Goal: Task Accomplishment & Management: Manage account settings

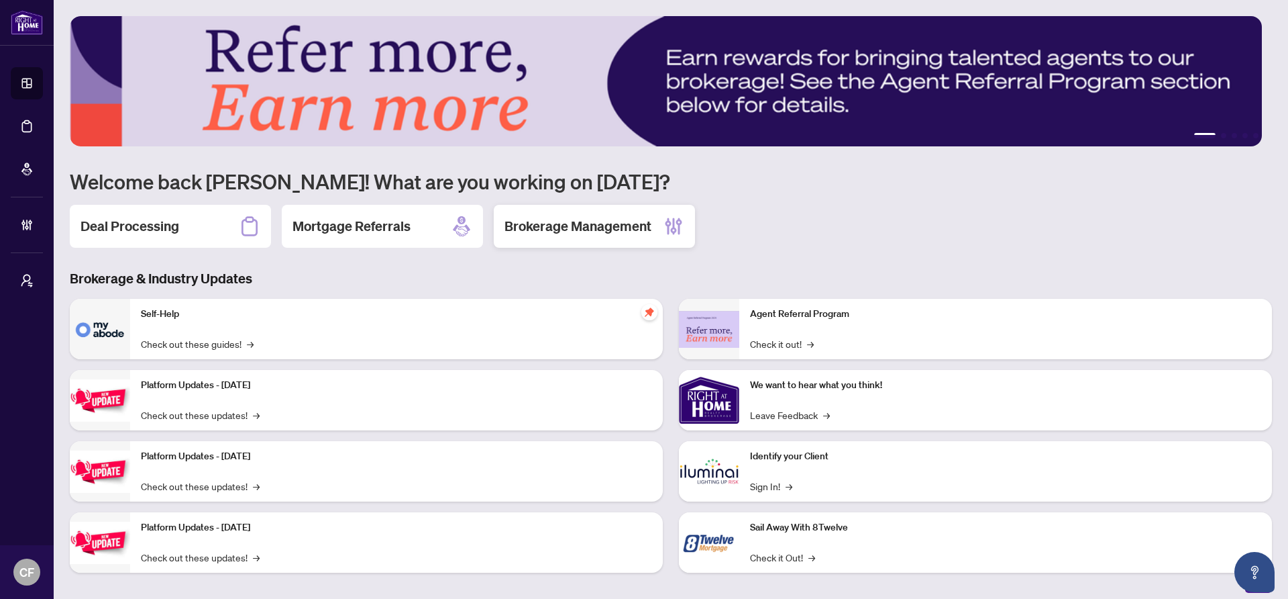
click at [661, 226] on div "Brokerage Management" at bounding box center [594, 226] width 201 height 43
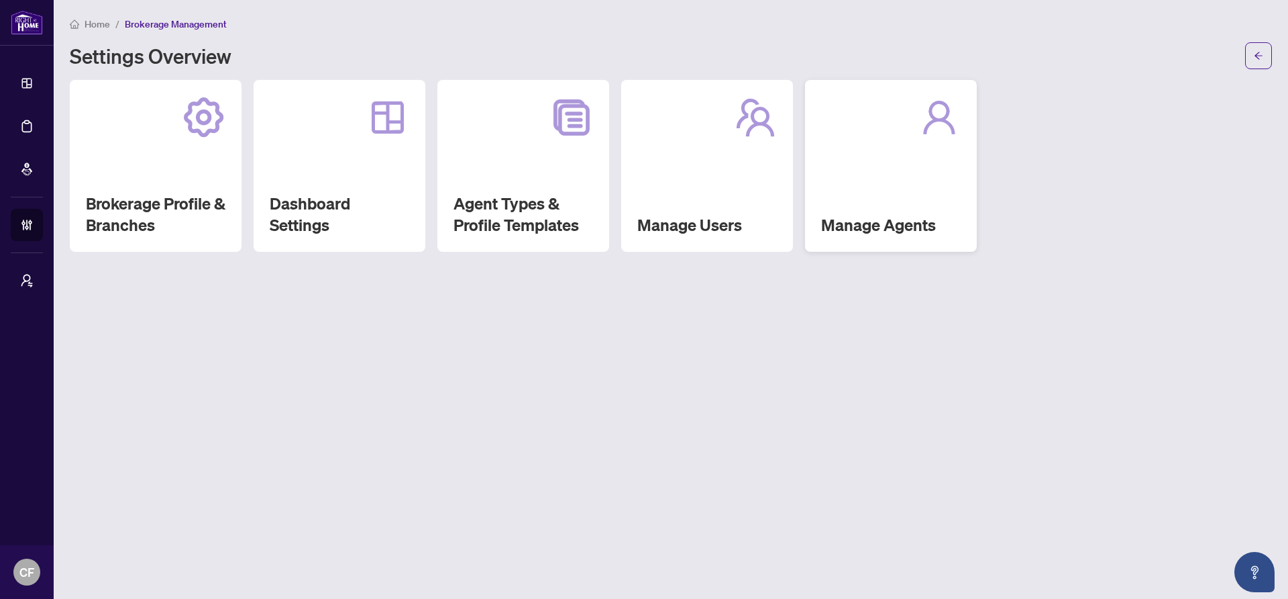
click at [887, 224] on h2 "Manage Agents" at bounding box center [891, 224] width 140 height 21
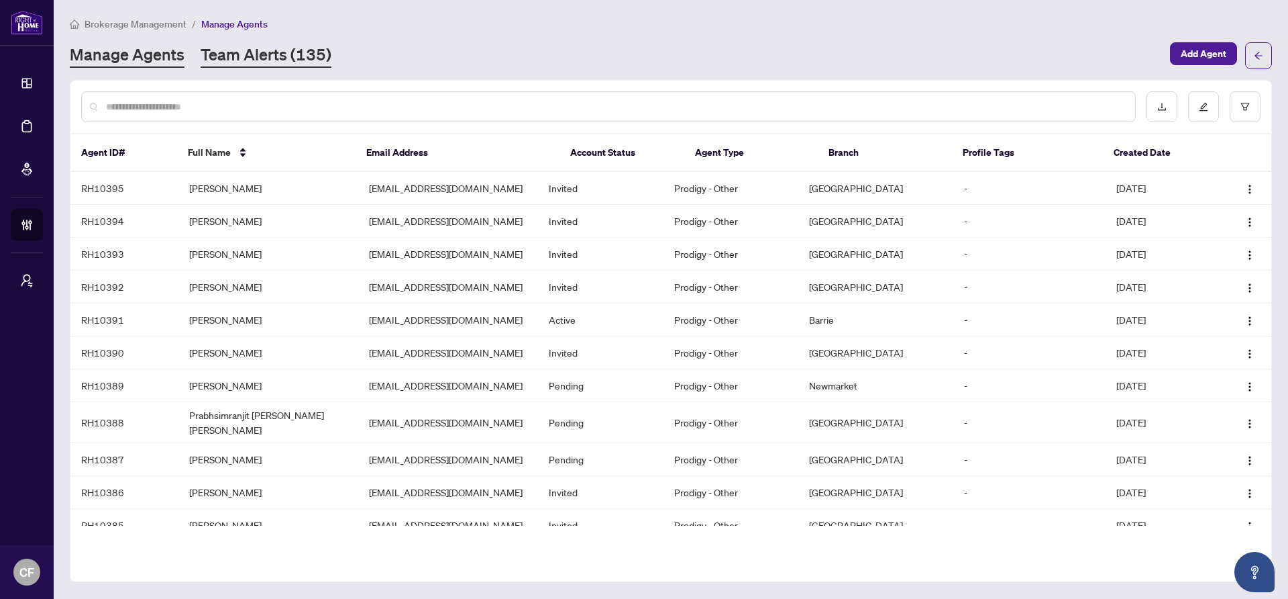
click at [294, 52] on link "Team Alerts (135)" at bounding box center [266, 56] width 131 height 24
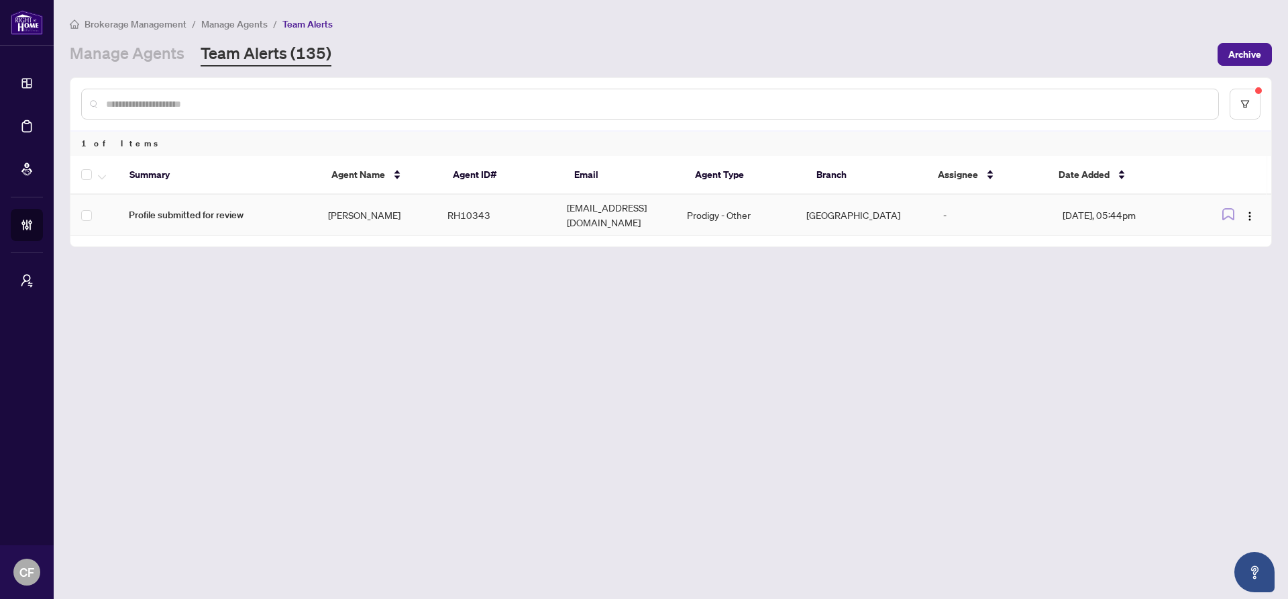
click at [350, 219] on td "Ali Elyassir" at bounding box center [376, 215] width 119 height 41
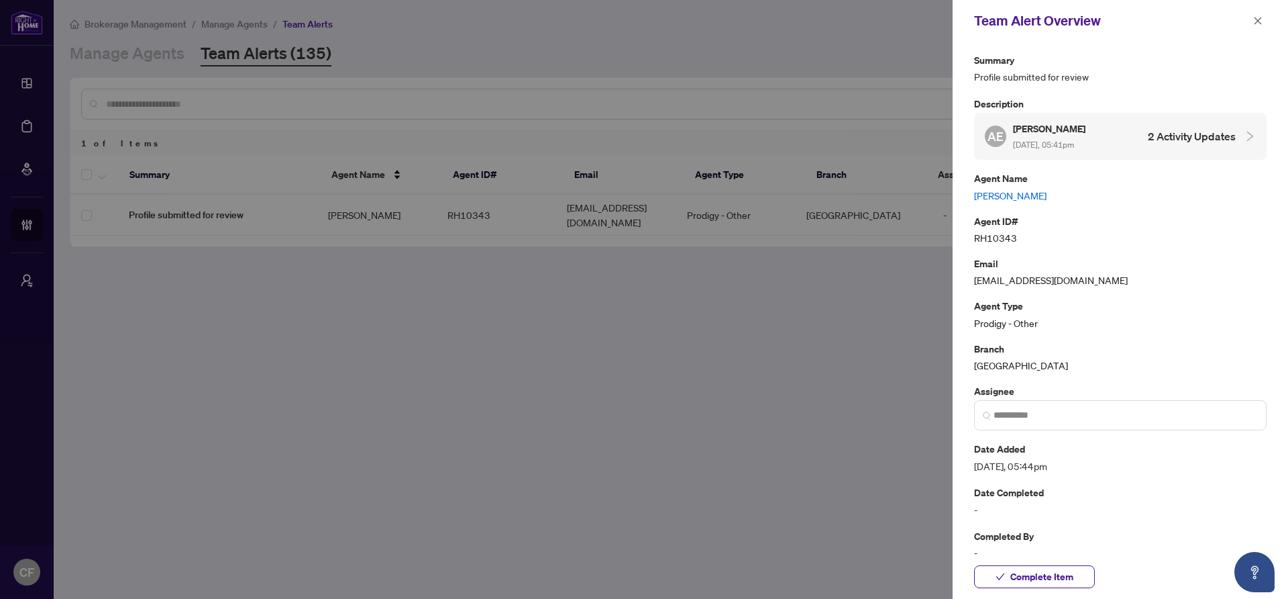
click at [1005, 196] on link "Ali Elyassir" at bounding box center [1120, 195] width 293 height 15
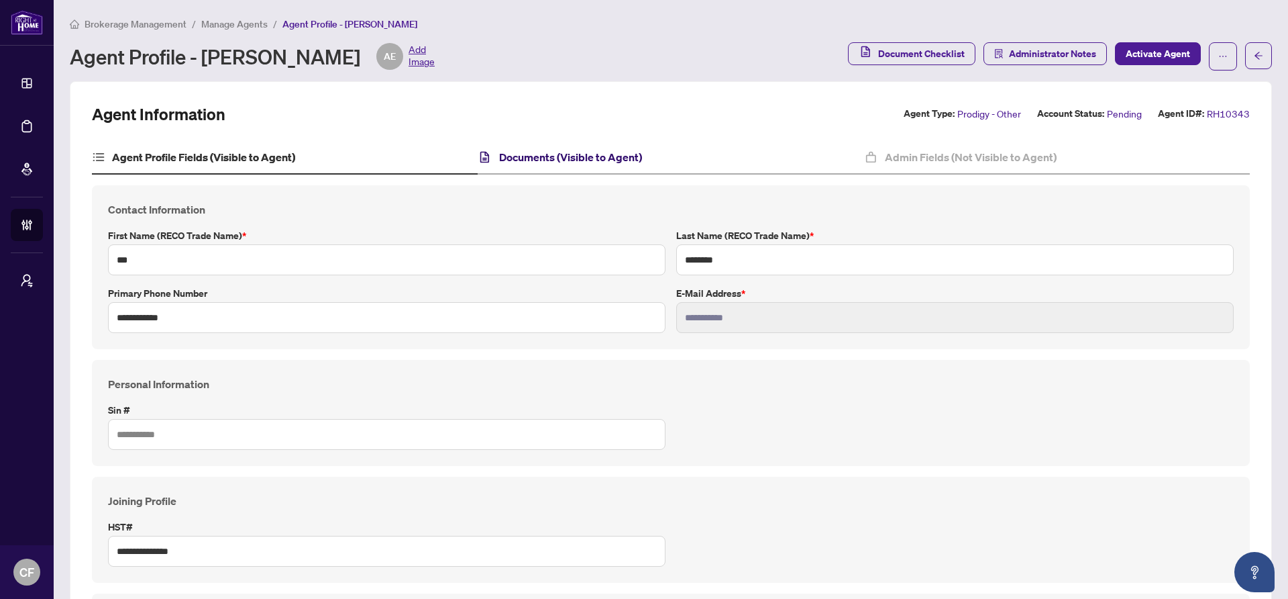
click at [634, 152] on h4 "Documents (Visible to Agent)" at bounding box center [570, 157] width 143 height 16
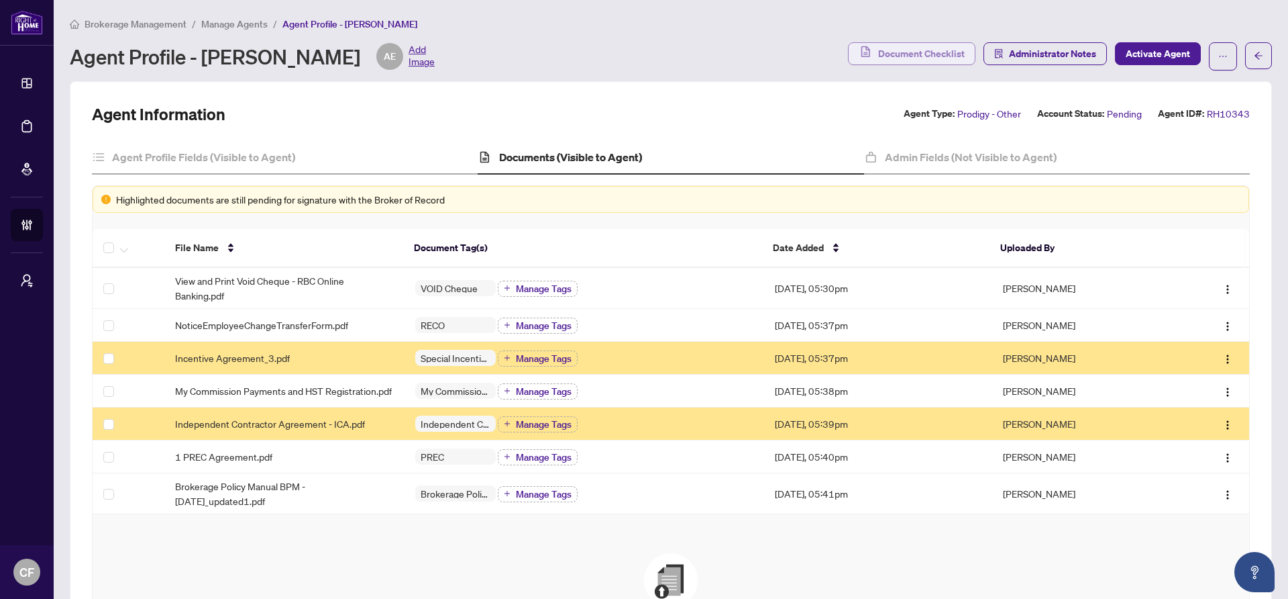
click at [931, 42] on button "Document Checklist" at bounding box center [911, 53] width 127 height 23
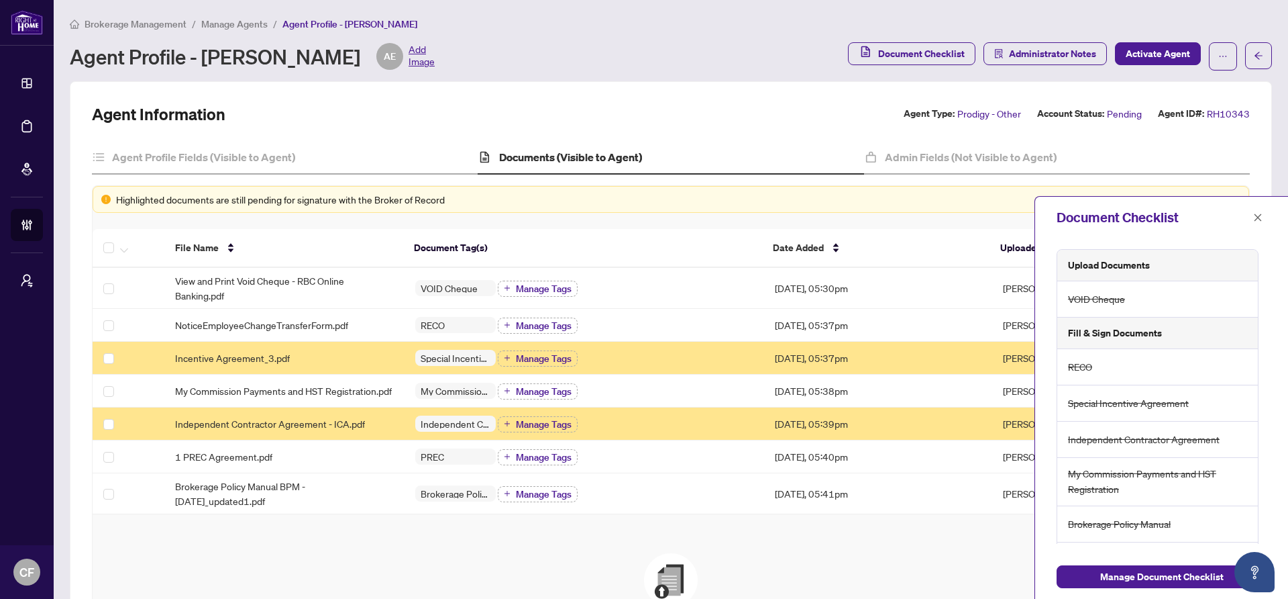
scroll to position [36, 0]
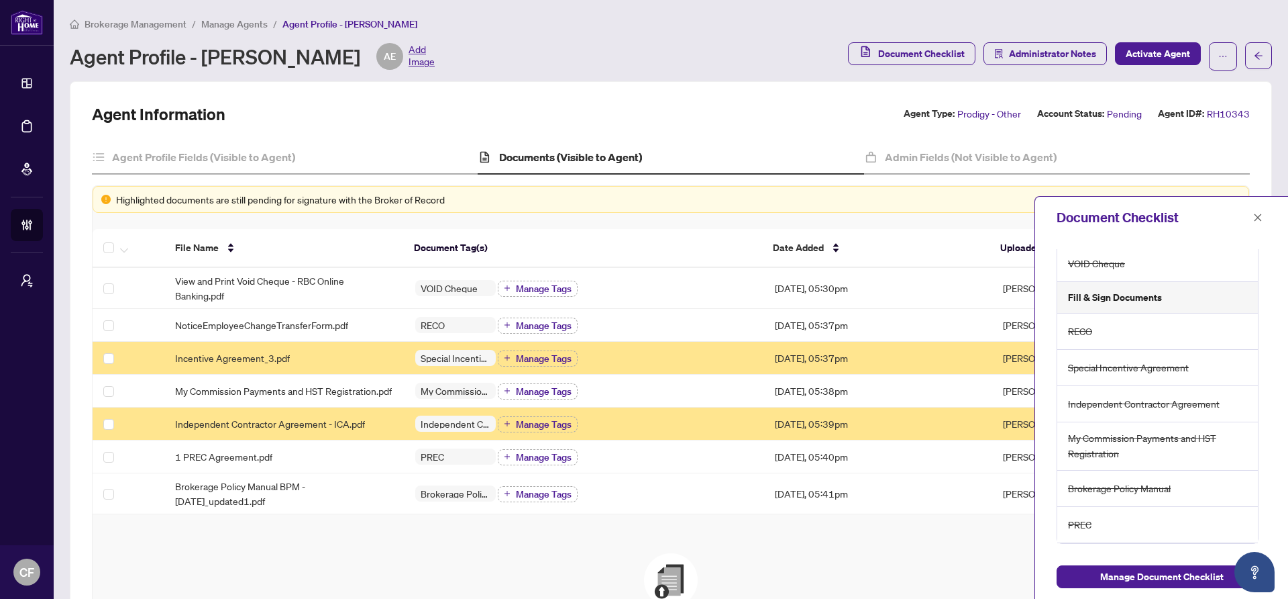
click at [1243, 219] on div "Document Checklist" at bounding box center [1153, 217] width 193 height 20
click at [1257, 216] on icon "close" at bounding box center [1257, 217] width 9 height 9
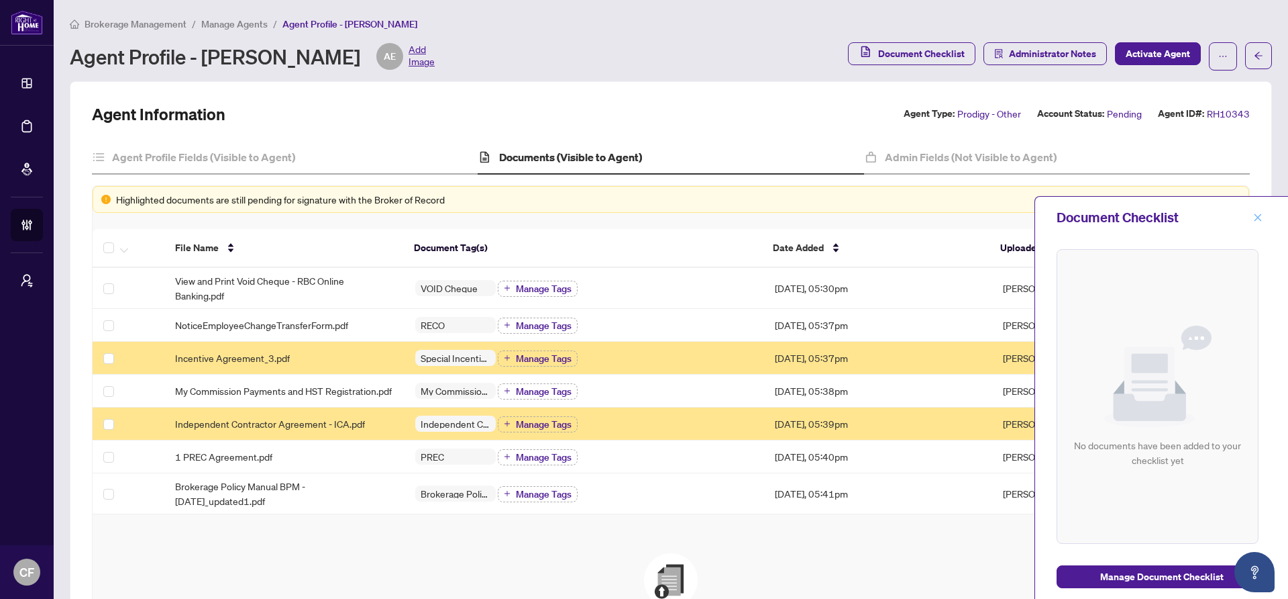
scroll to position [0, 0]
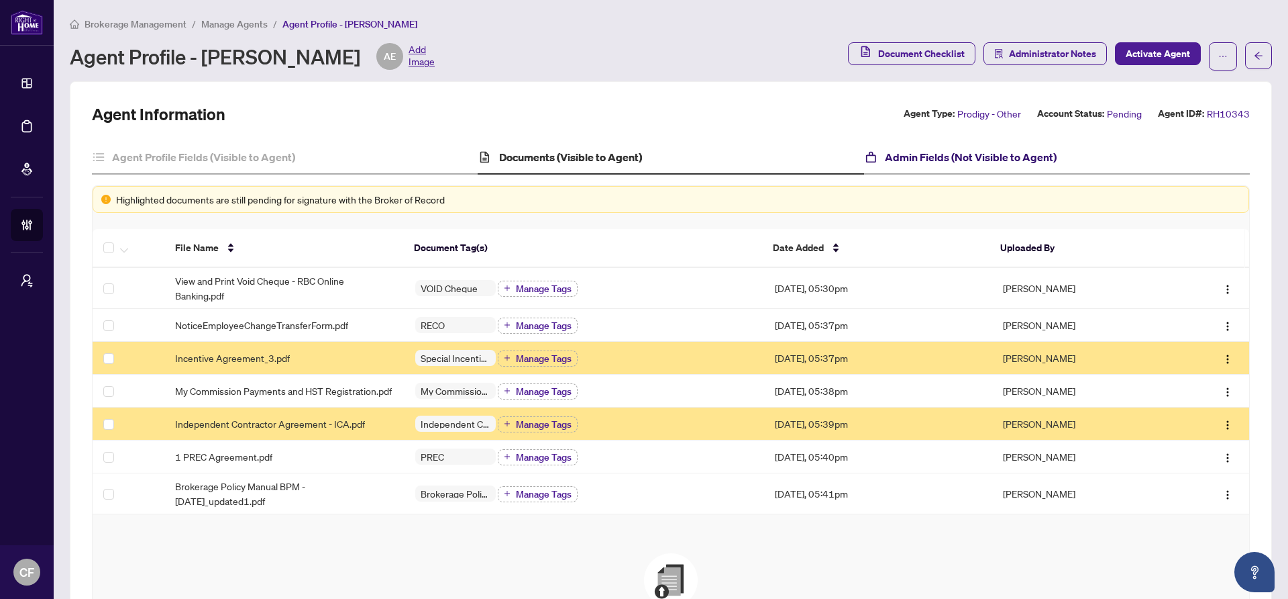
click at [1041, 157] on h4 "Admin Fields (Not Visible to Agent)" at bounding box center [971, 157] width 172 height 16
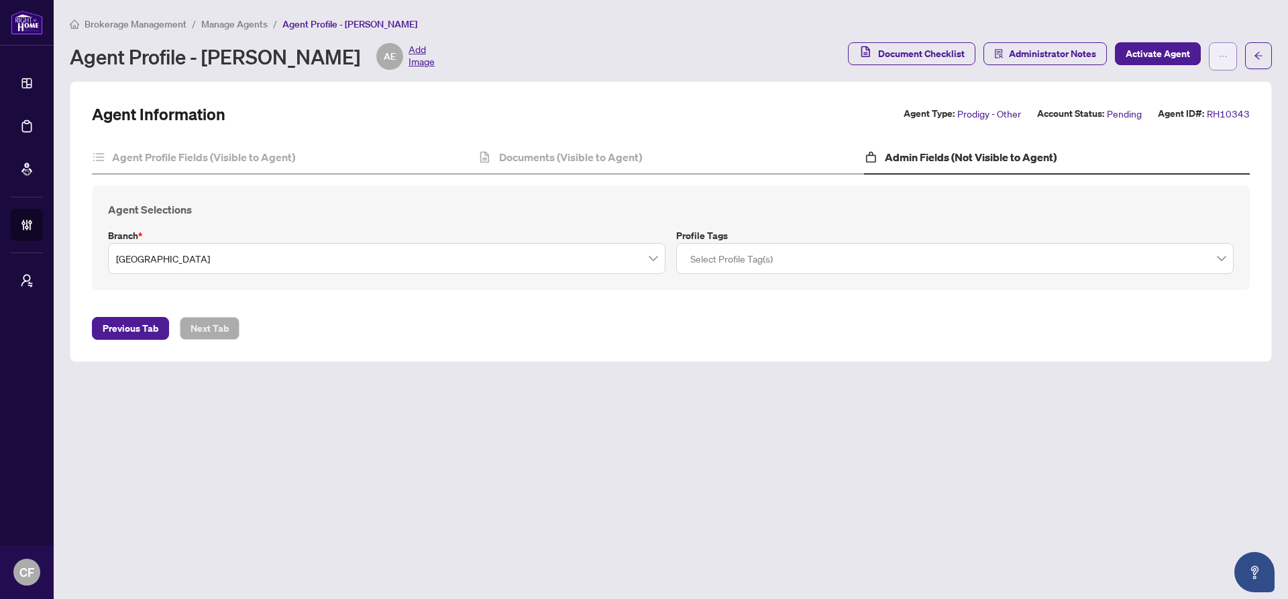
drag, startPoint x: 1230, startPoint y: 52, endPoint x: 1232, endPoint y: 58, distance: 7.0
click at [1230, 51] on button "button" at bounding box center [1223, 56] width 28 height 28
click at [1202, 172] on span "Agent Activity History" at bounding box center [1181, 171] width 92 height 15
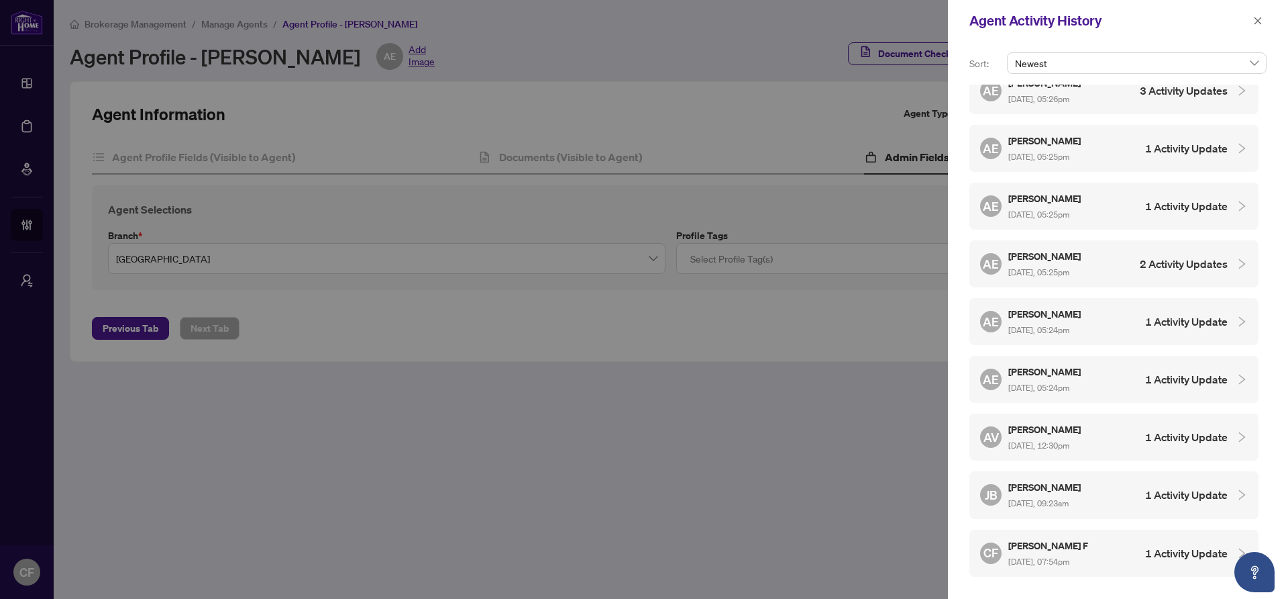
scroll to position [580, 0]
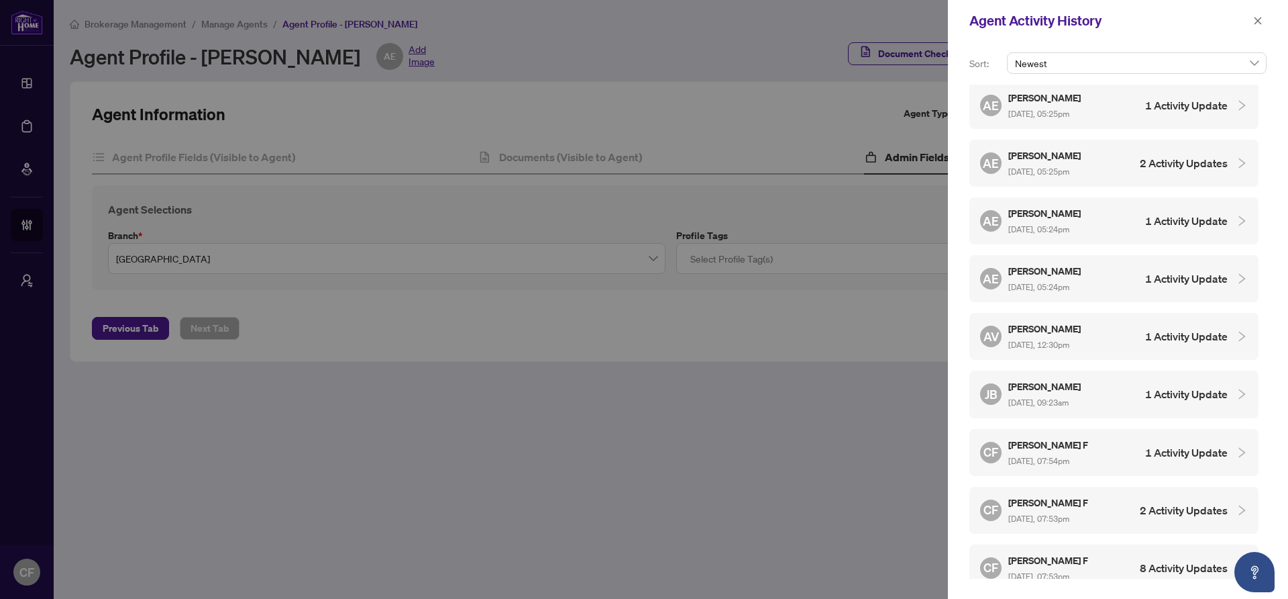
click at [1111, 346] on div "AV Ananya Venugopal Aug/16/2025, 12:30pm 1 Activity Update" at bounding box center [1114, 336] width 289 height 47
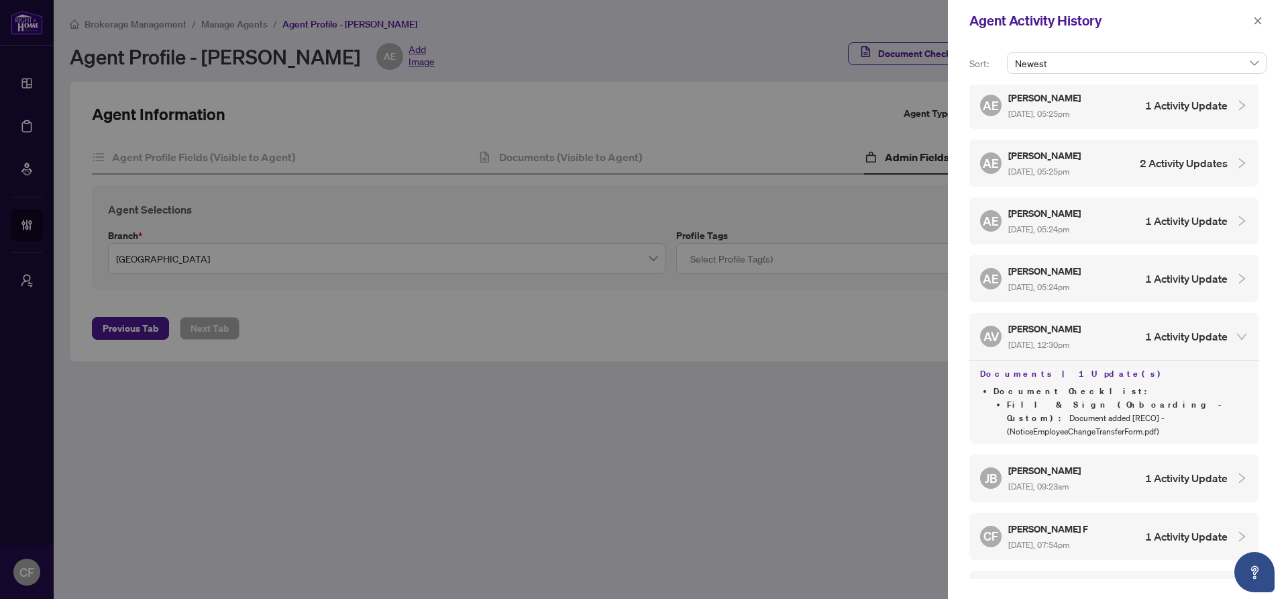
click at [1152, 462] on div "JB Joseph Biafore Aug/16/2025, 09:23am 1 Activity Update" at bounding box center [1104, 477] width 248 height 31
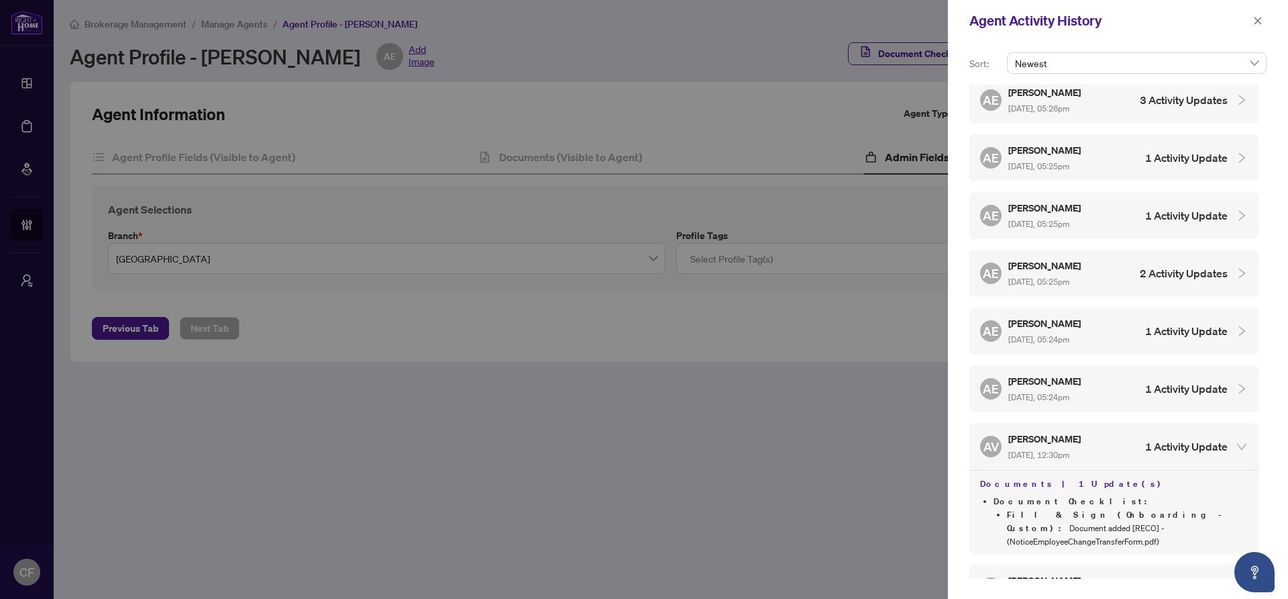
scroll to position [694, 0]
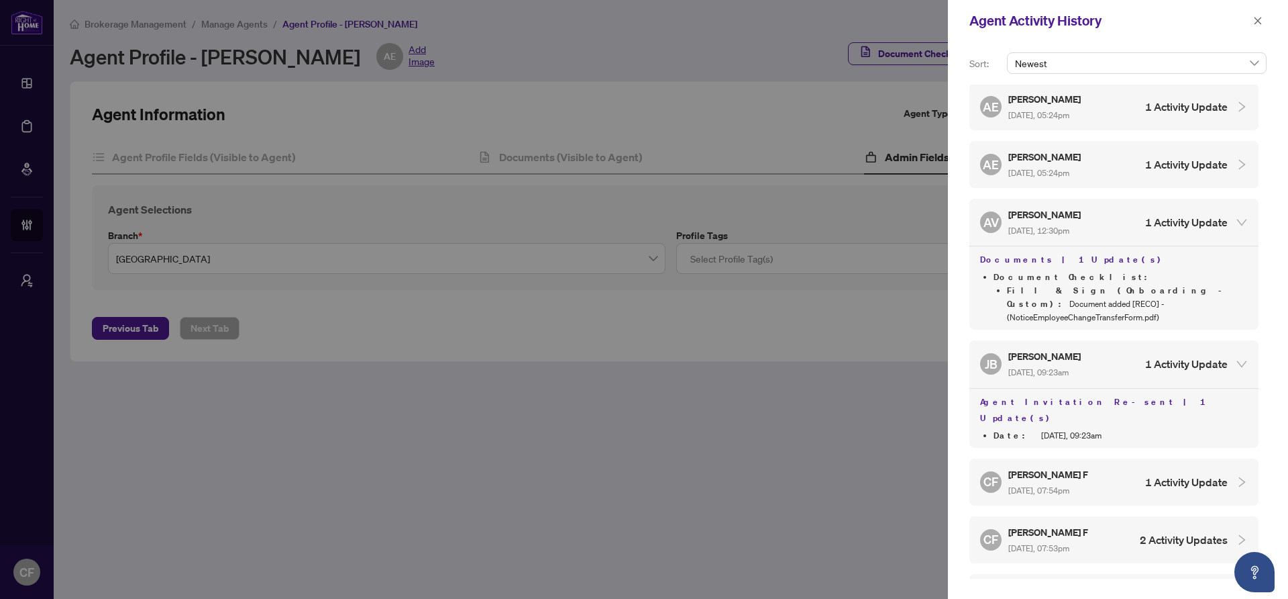
click at [1166, 474] on h4 "1 Activity Update" at bounding box center [1186, 482] width 83 height 16
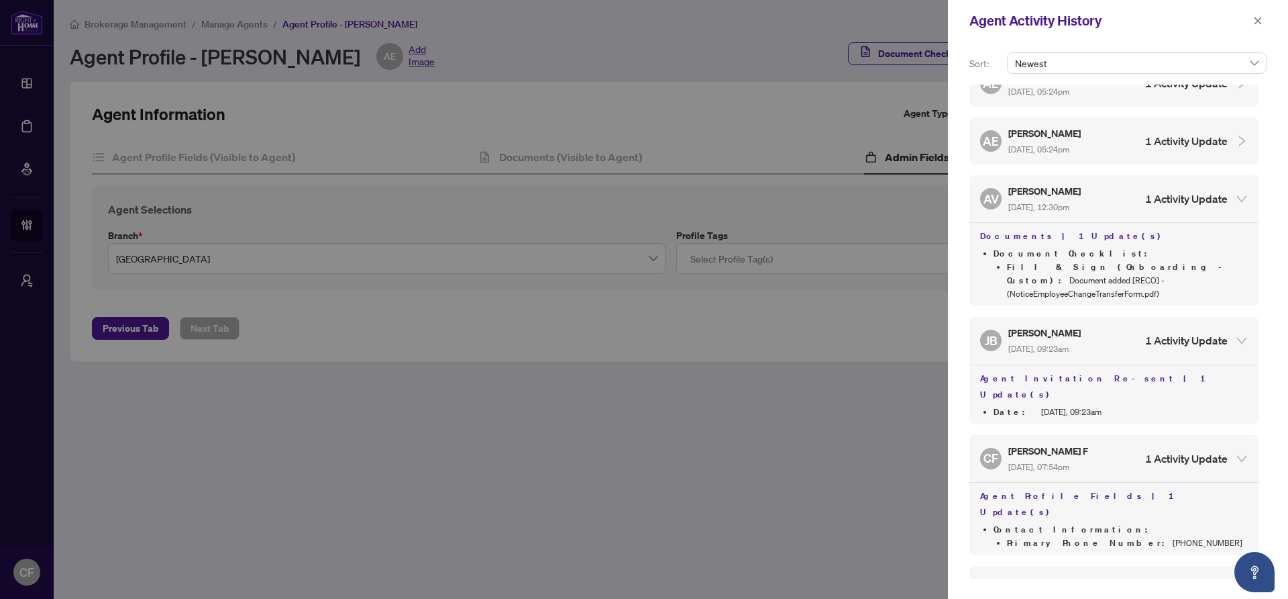
scroll to position [751, 0]
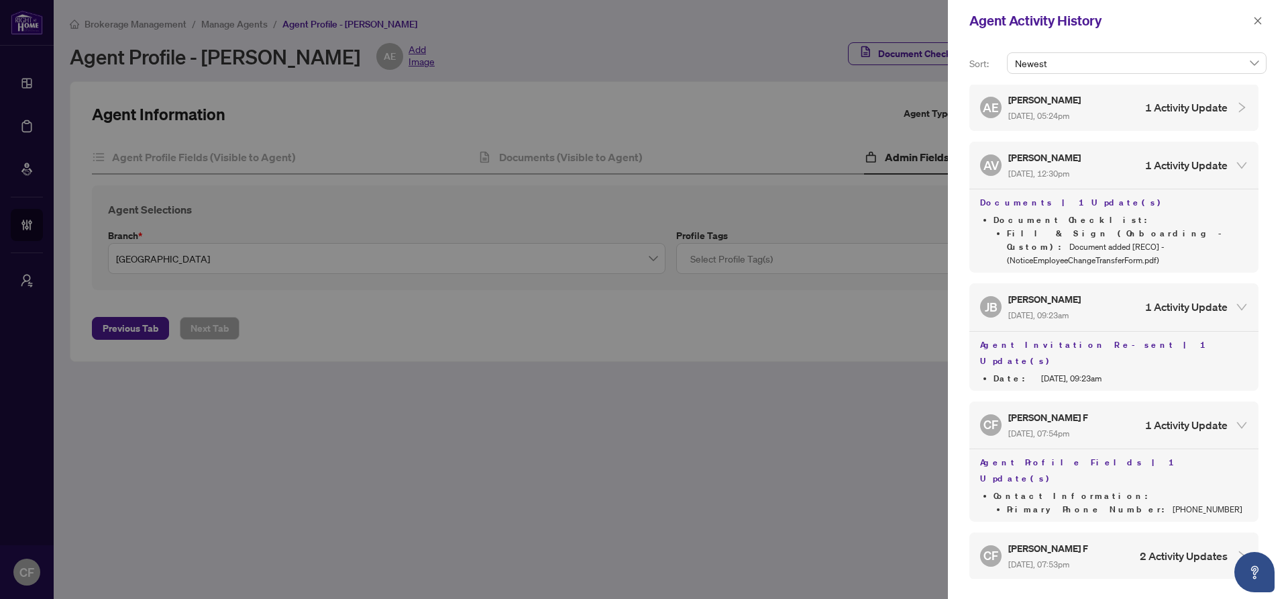
click at [1169, 548] on h4 "2 Activity Updates" at bounding box center [1184, 556] width 88 height 16
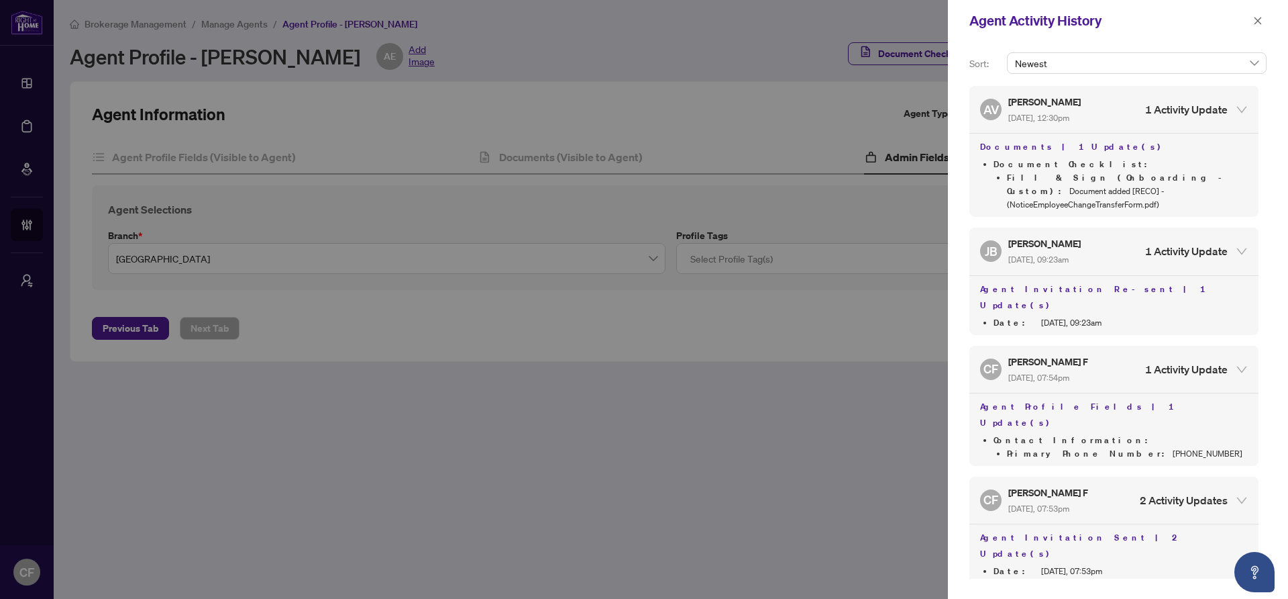
scroll to position [808, 0]
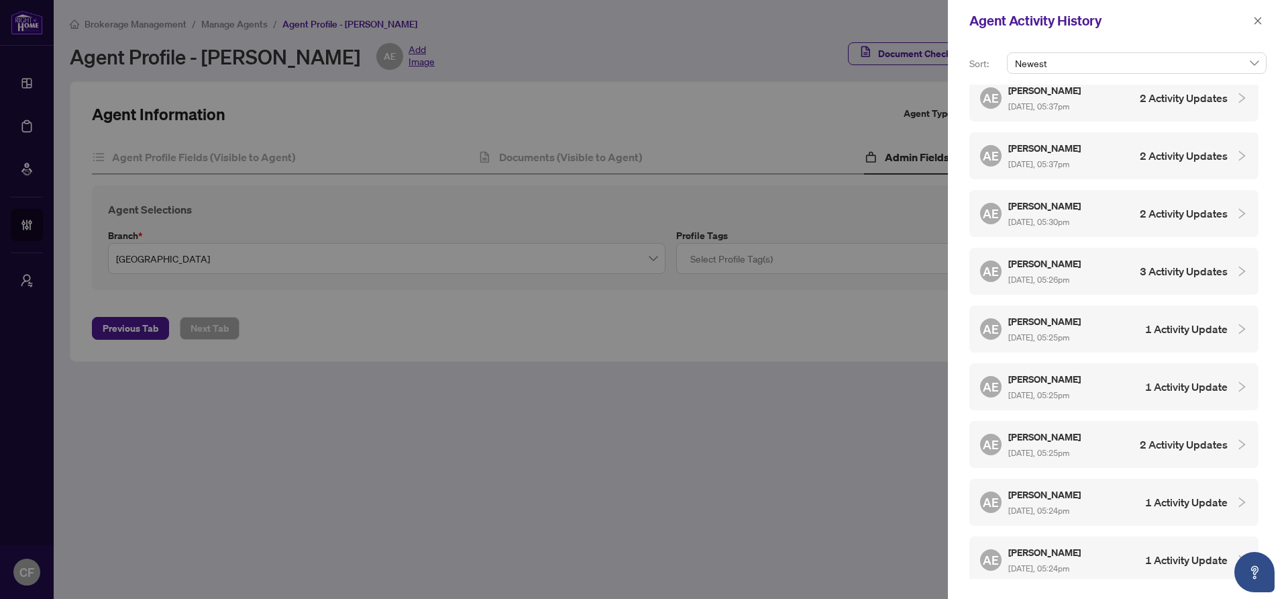
scroll to position [209, 0]
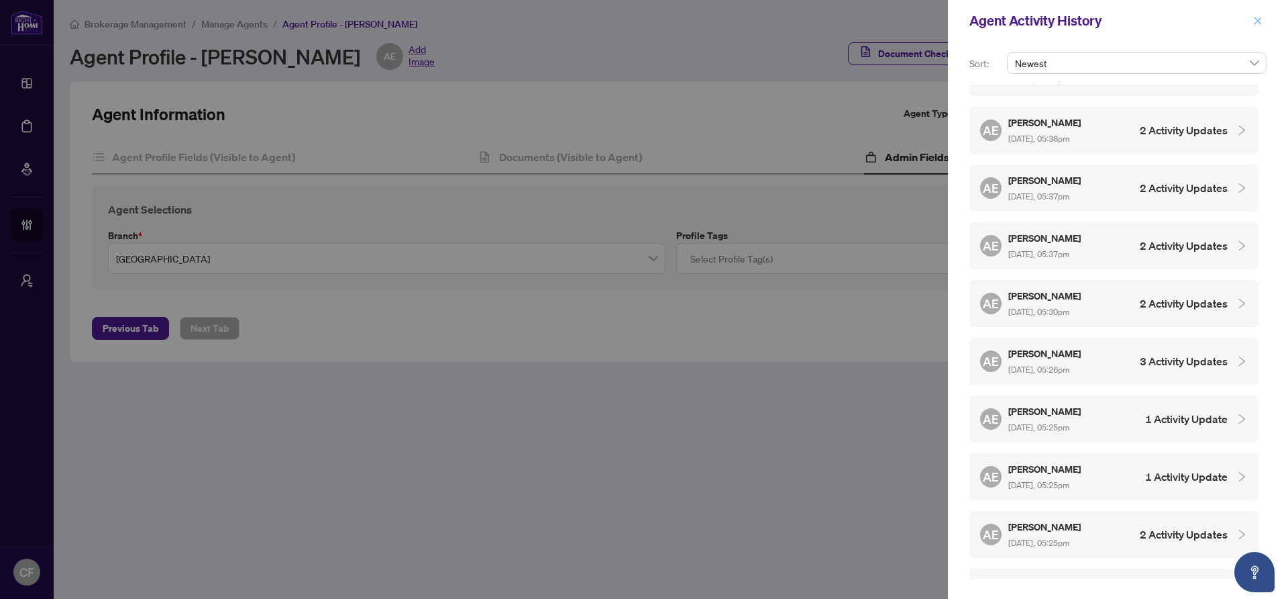
click at [1259, 23] on icon "close" at bounding box center [1257, 20] width 9 height 9
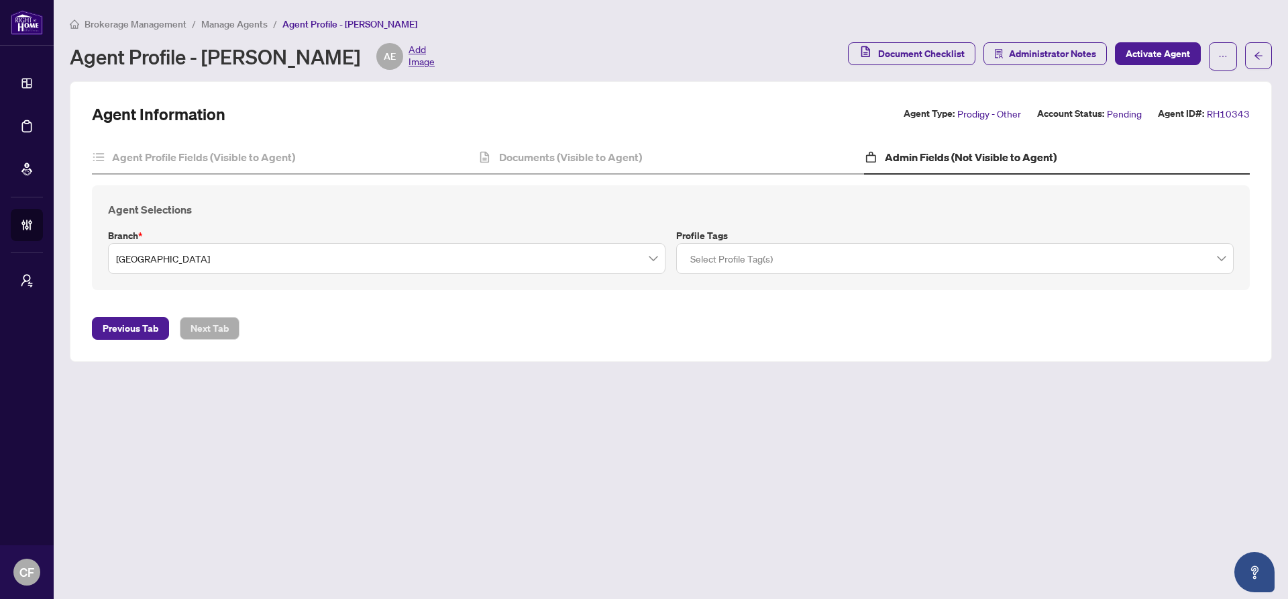
click at [251, 21] on span "Manage Agents" at bounding box center [234, 24] width 66 height 12
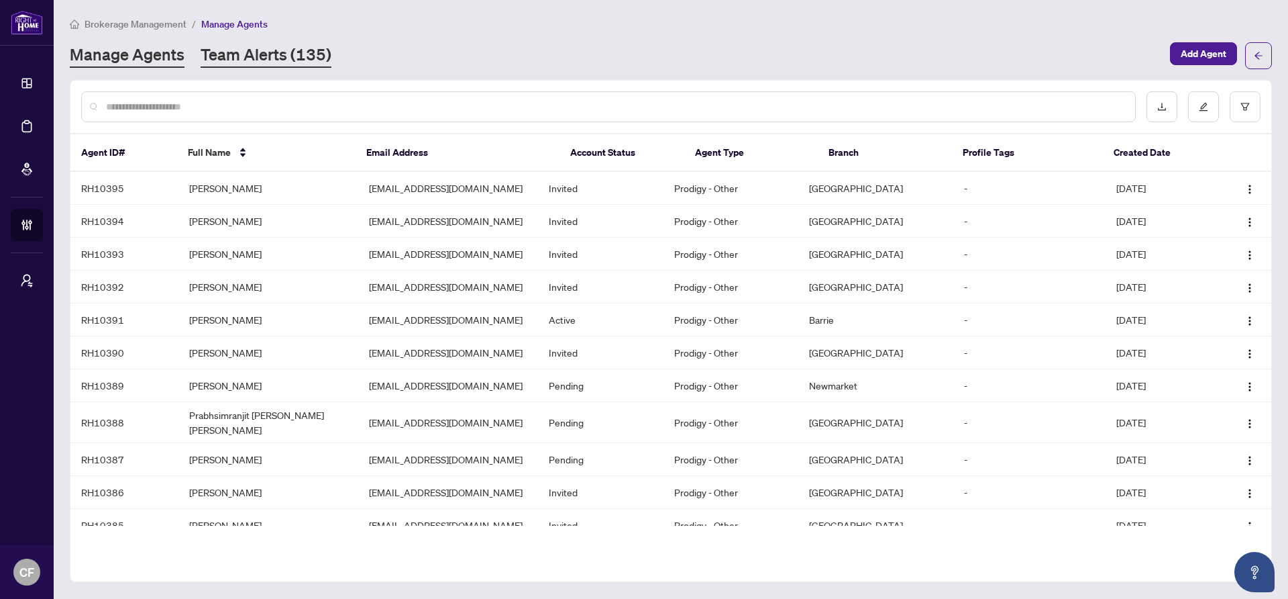
click at [323, 47] on link "Team Alerts (135)" at bounding box center [266, 56] width 131 height 24
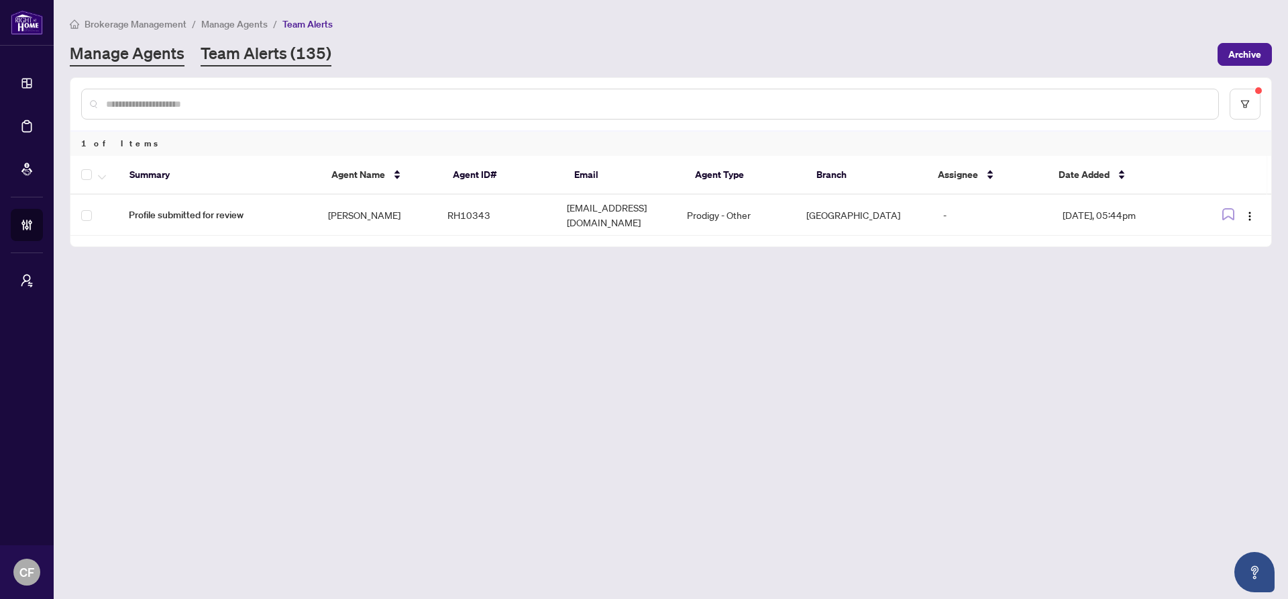
click at [160, 61] on link "Manage Agents" at bounding box center [127, 54] width 115 height 24
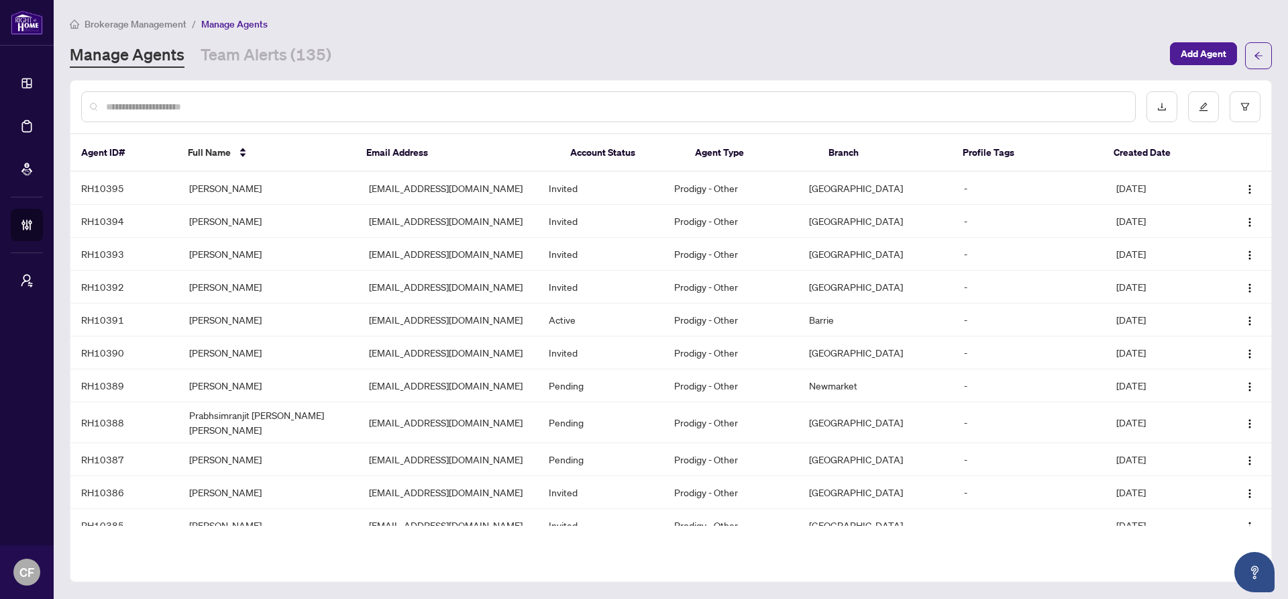
click at [587, 101] on input "text" at bounding box center [615, 106] width 1019 height 15
type input "*"
type input "****"
